Goal: Information Seeking & Learning: Check status

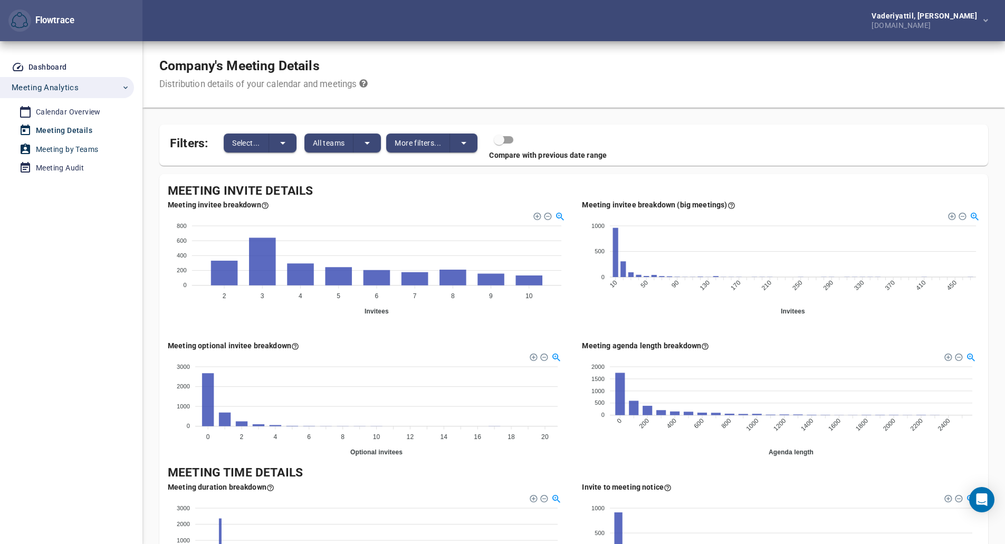
click at [72, 149] on div "Meeting by Teams" at bounding box center [67, 149] width 62 height 13
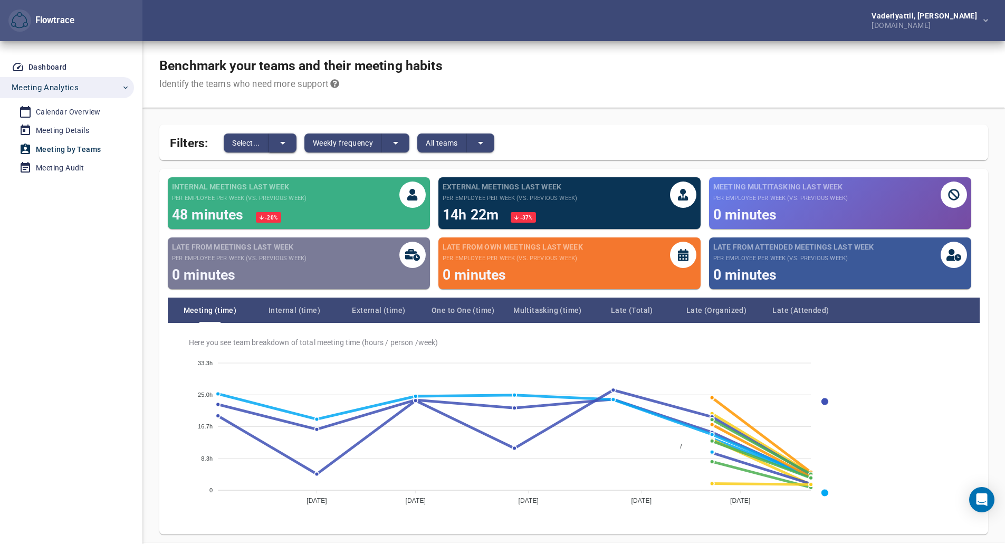
click at [284, 149] on icon "split button" at bounding box center [283, 143] width 13 height 13
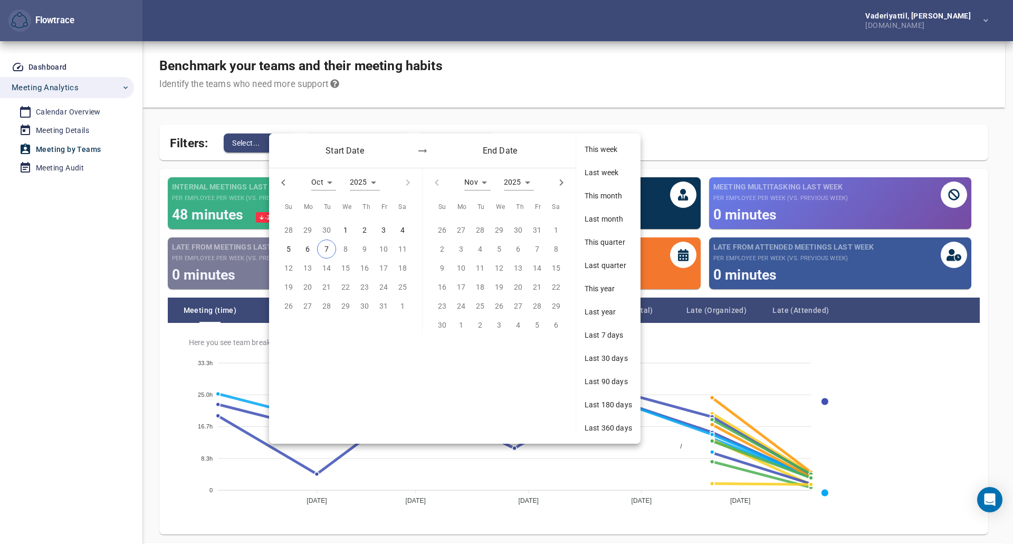
click at [371, 108] on div at bounding box center [506, 272] width 1013 height 544
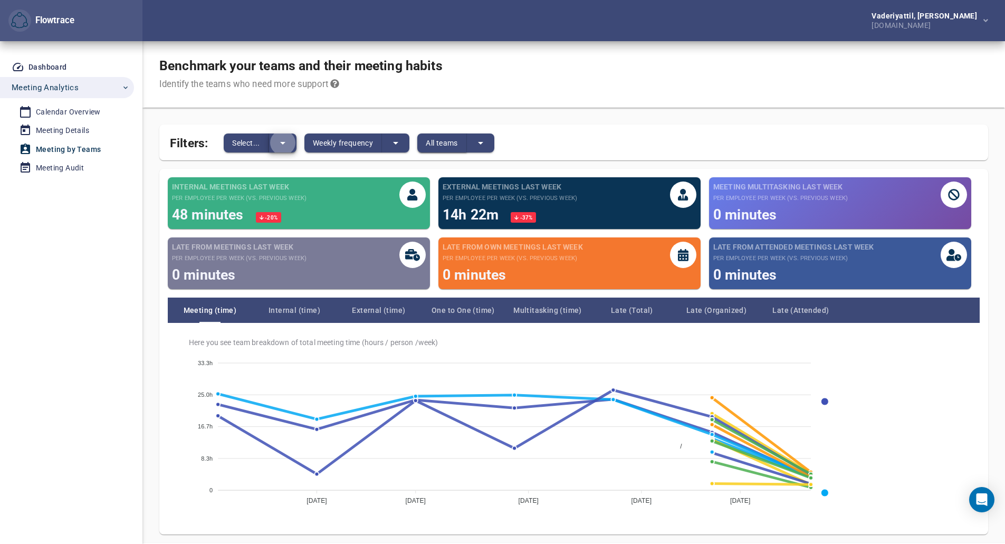
click at [467, 142] on button "All teams" at bounding box center [442, 143] width 50 height 19
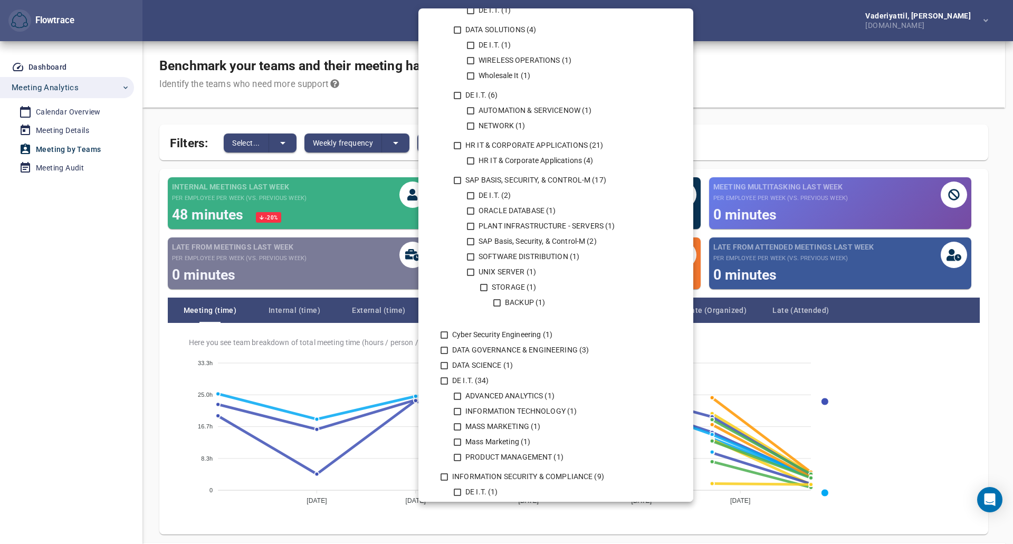
scroll to position [369, 0]
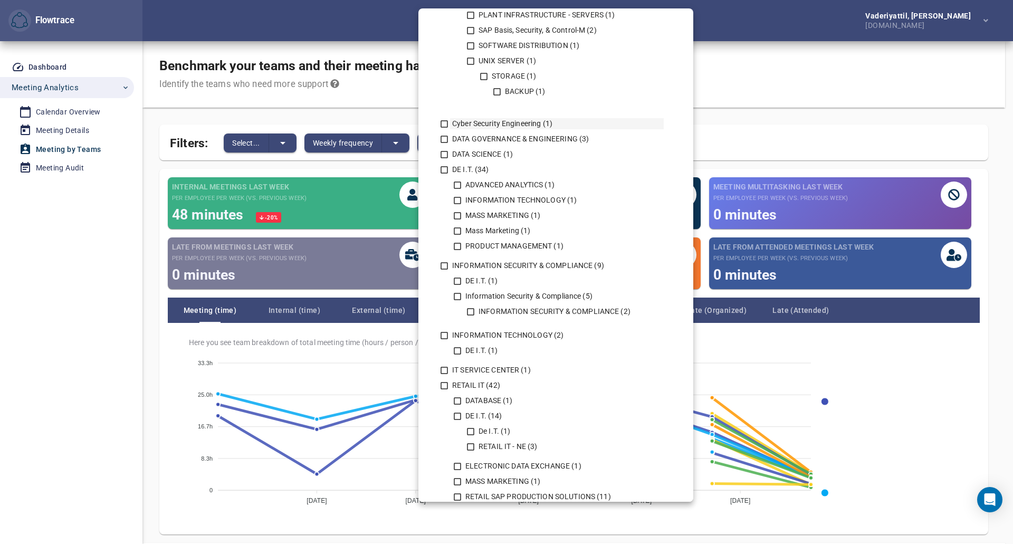
click at [495, 121] on div "Cyber Security Engineering (1)" at bounding box center [557, 123] width 214 height 11
click at [487, 121] on div "Cyber Security Engineering (1)" at bounding box center [557, 123] width 214 height 11
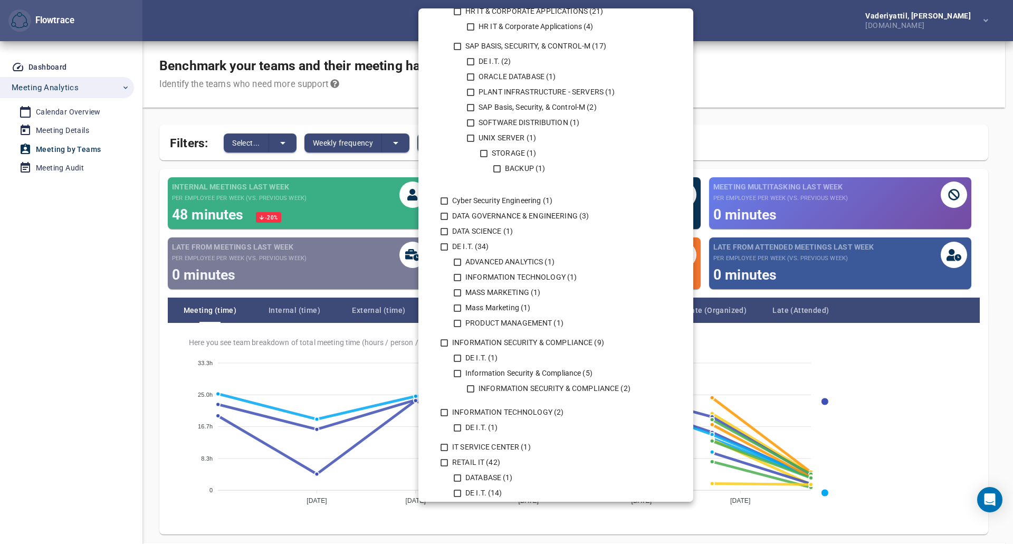
scroll to position [356, 0]
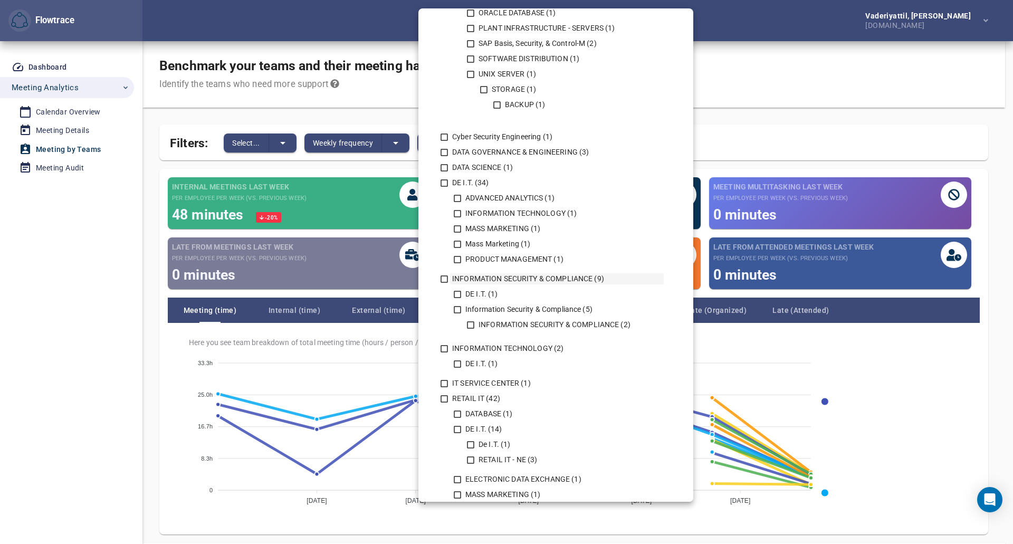
click at [465, 283] on div "INFORMATION SECURITY & COMPLIANCE (9)" at bounding box center [557, 278] width 214 height 11
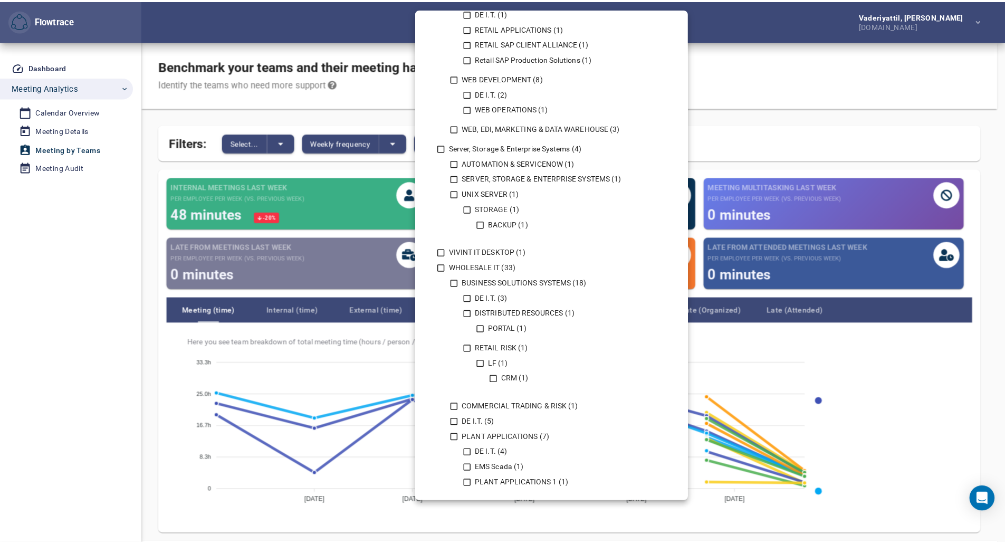
scroll to position [937, 0]
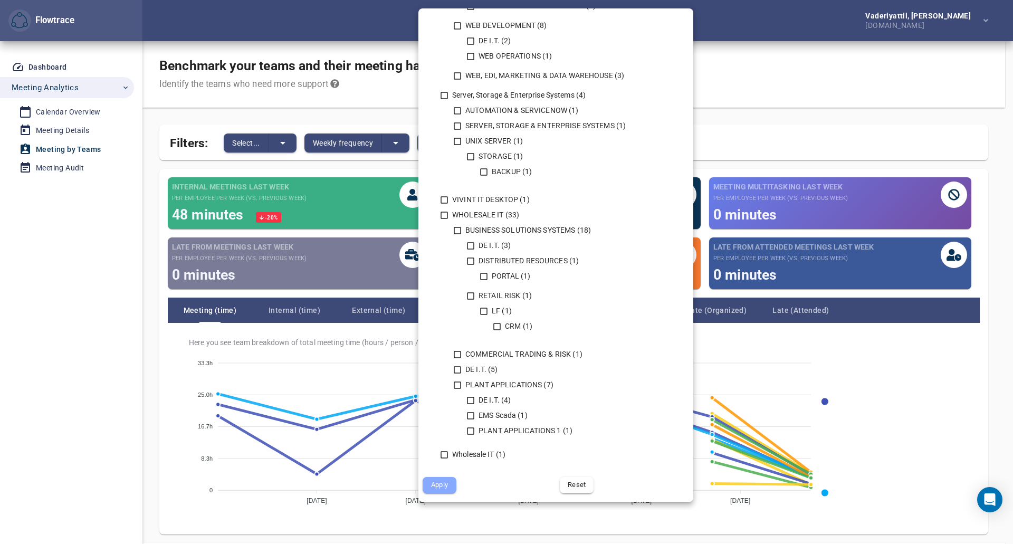
click at [440, 488] on span "Apply" at bounding box center [439, 485] width 19 height 12
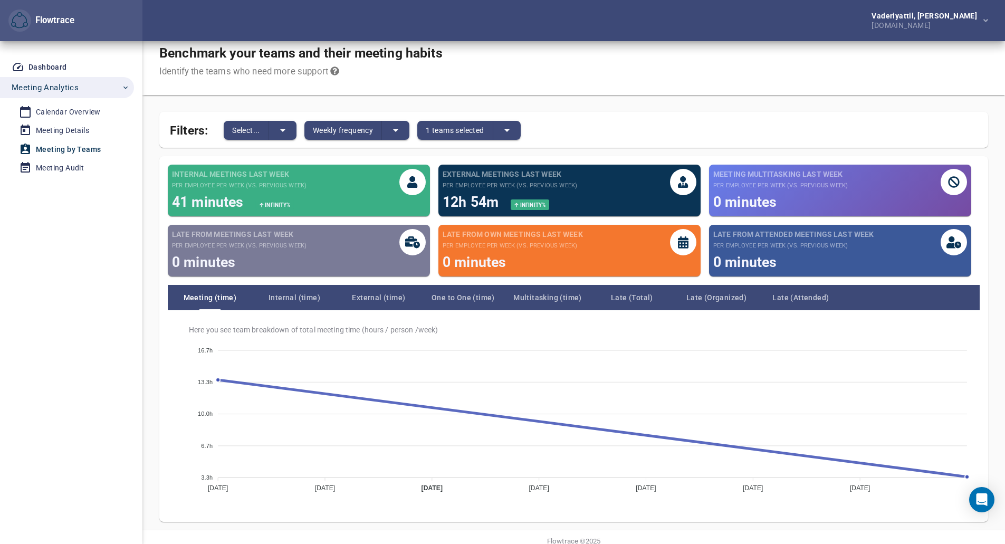
scroll to position [0, 0]
